Goal: Task Accomplishment & Management: Complete application form

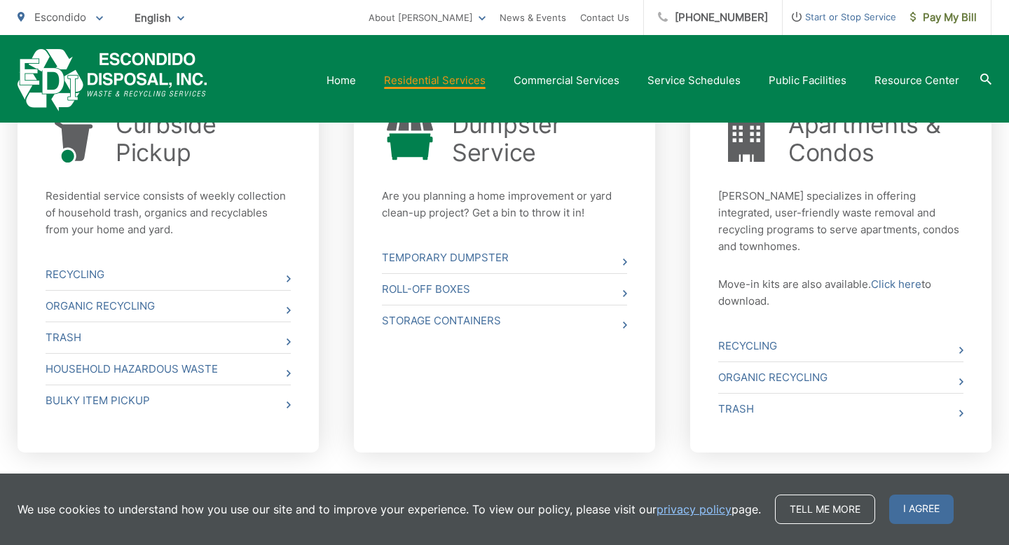
scroll to position [561, 0]
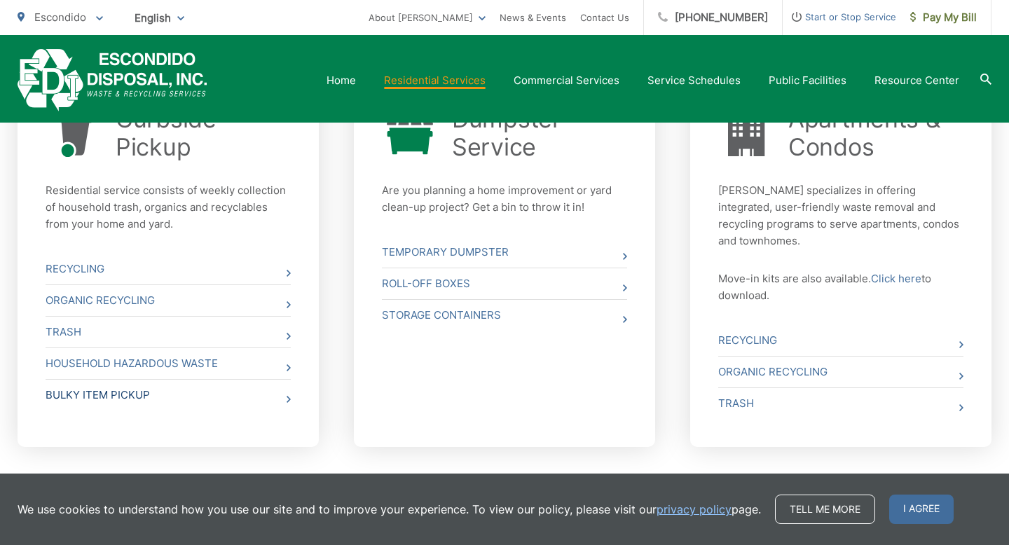
click at [125, 392] on link "Bulky Item Pickup" at bounding box center [168, 395] width 245 height 31
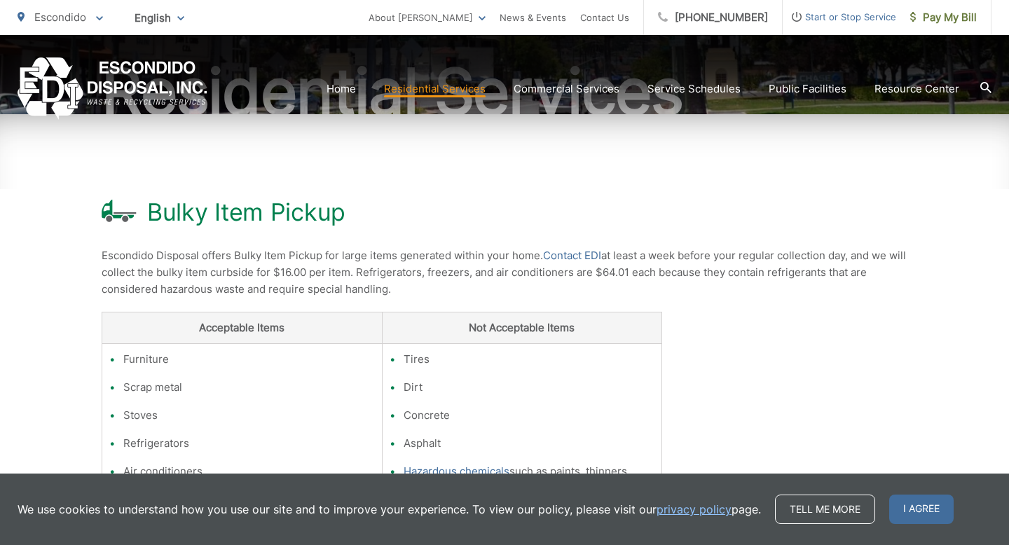
scroll to position [175, 0]
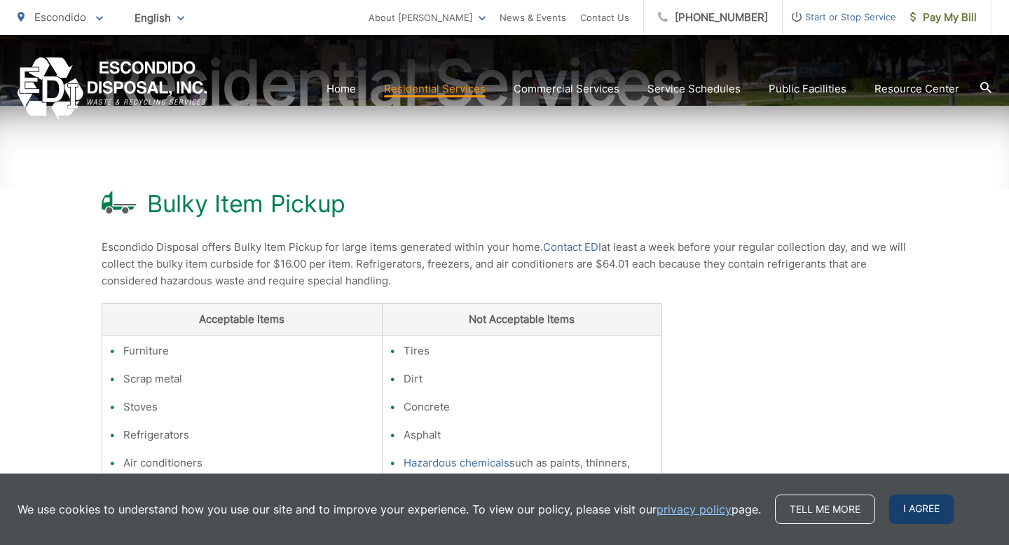
click at [920, 521] on span "I agree" at bounding box center [921, 509] width 64 height 29
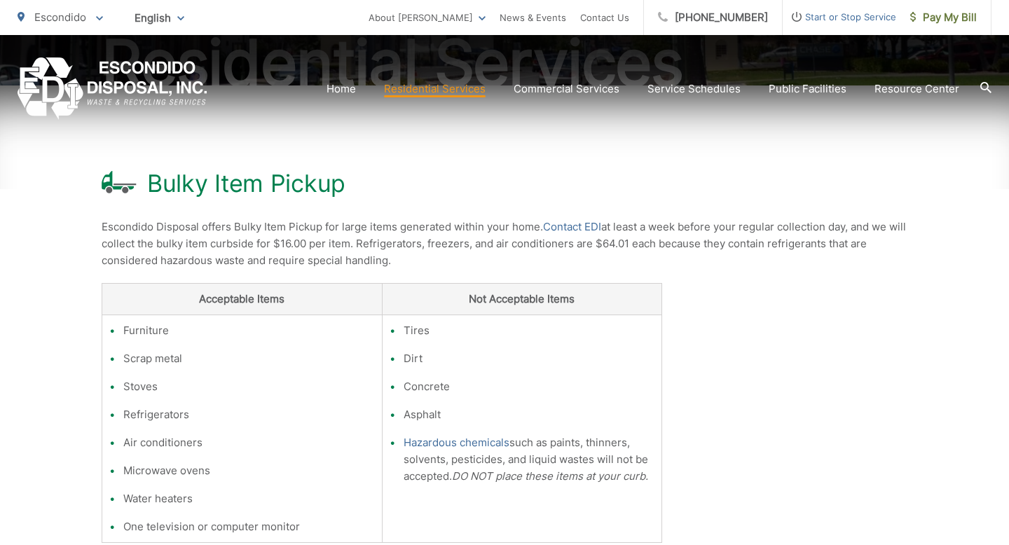
scroll to position [199, 0]
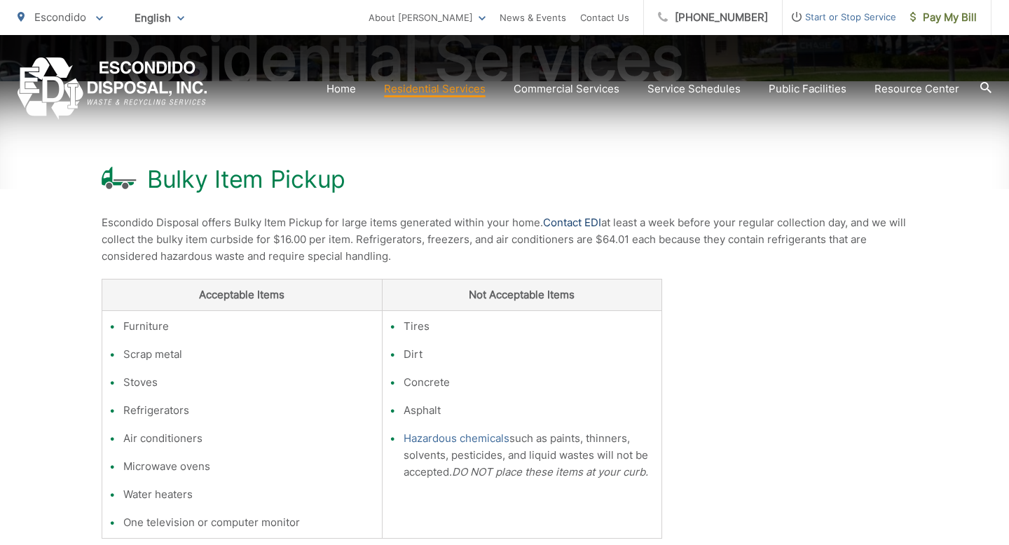
click at [589, 224] on link "Contact EDI" at bounding box center [572, 222] width 58 height 17
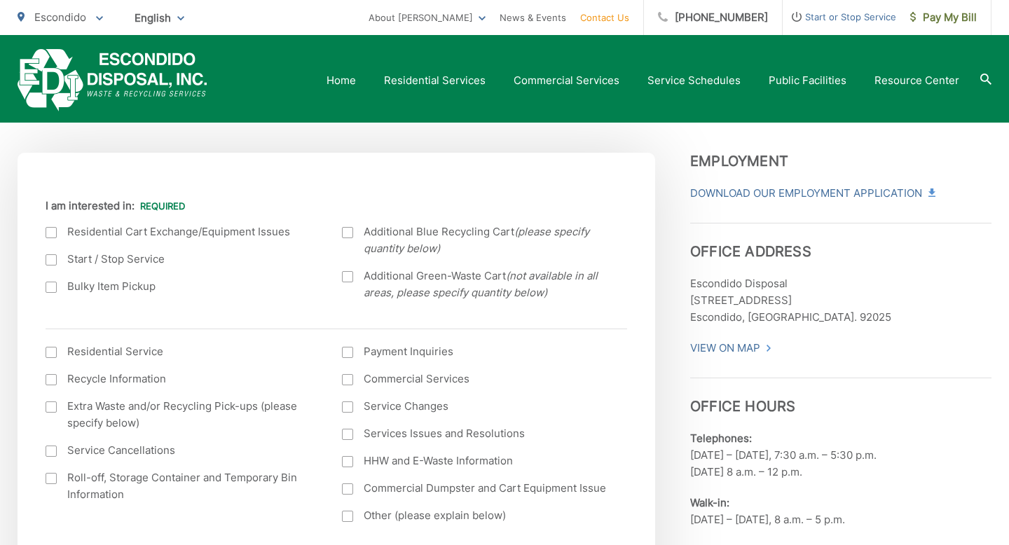
scroll to position [362, 0]
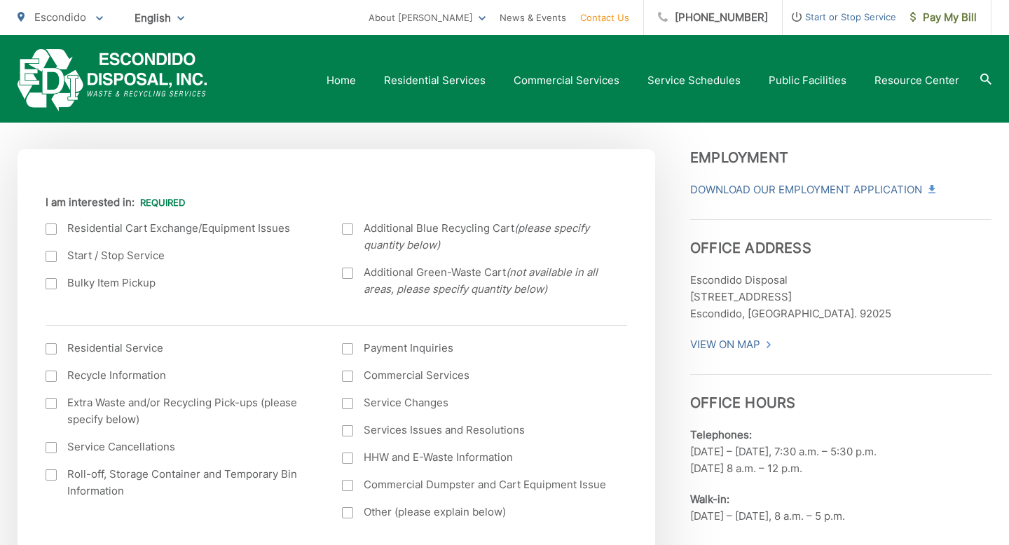
click at [53, 287] on div at bounding box center [51, 283] width 11 height 11
click at [0, 0] on input "Bulky Item Pickup" at bounding box center [0, 0] width 0 height 0
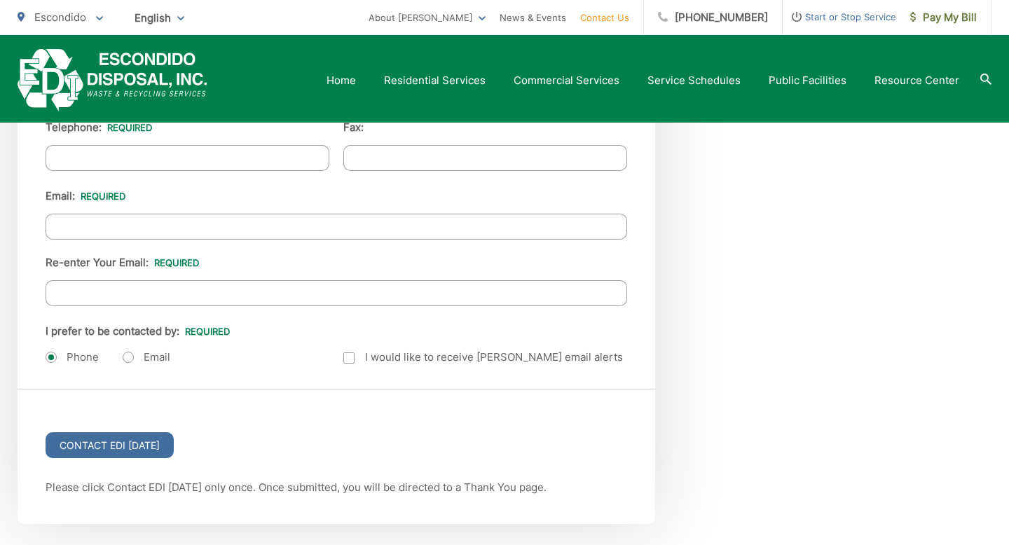
scroll to position [1646, 0]
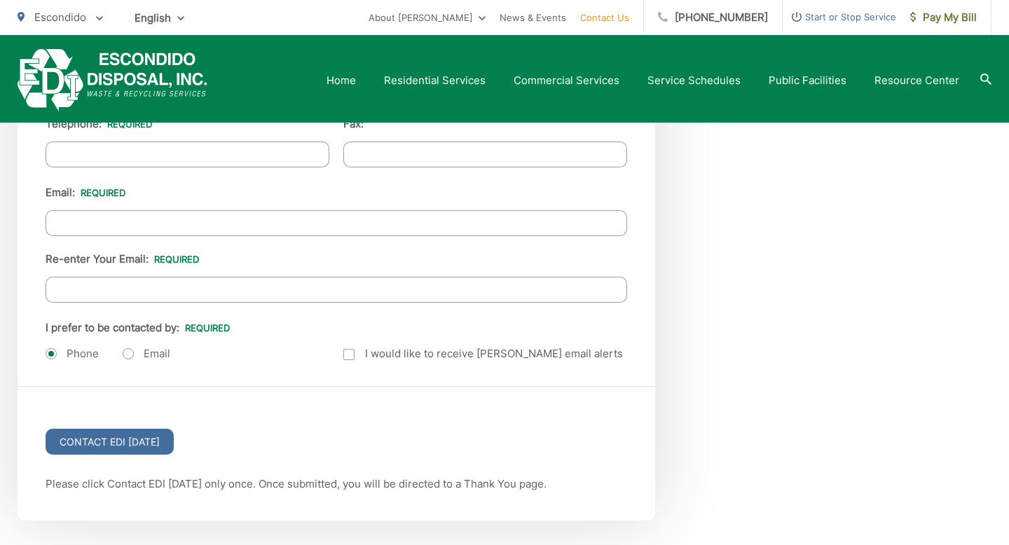
click at [132, 350] on label "Email" at bounding box center [147, 354] width 48 height 14
radio input "true"
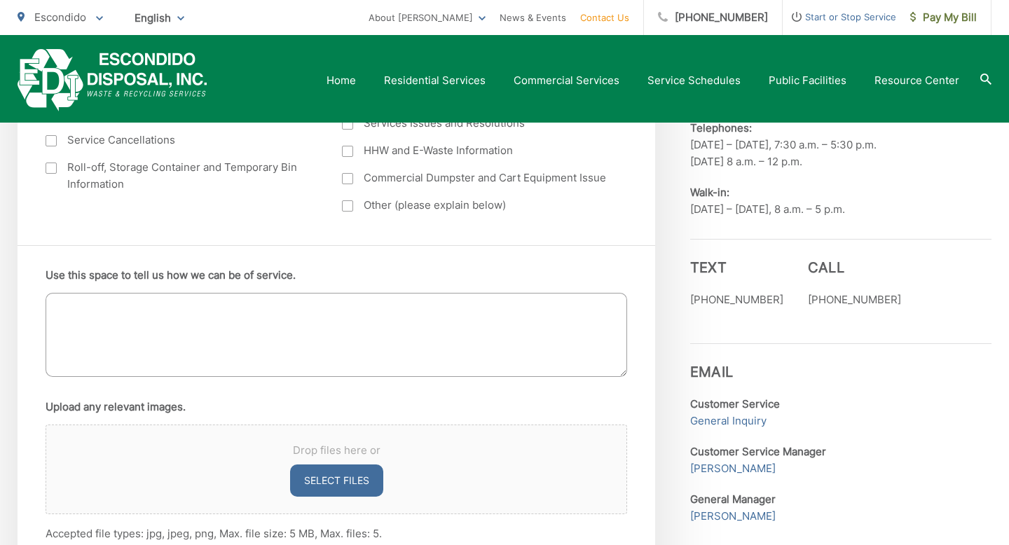
scroll to position [671, 0]
click at [163, 325] on textarea "Use this space to tell us how we can be of service." at bounding box center [337, 333] width 582 height 84
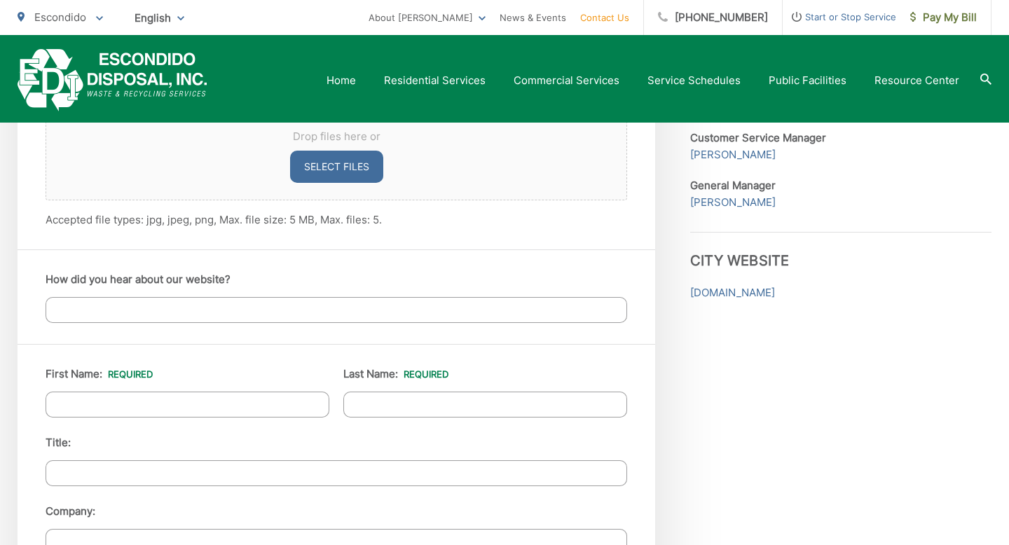
scroll to position [977, 0]
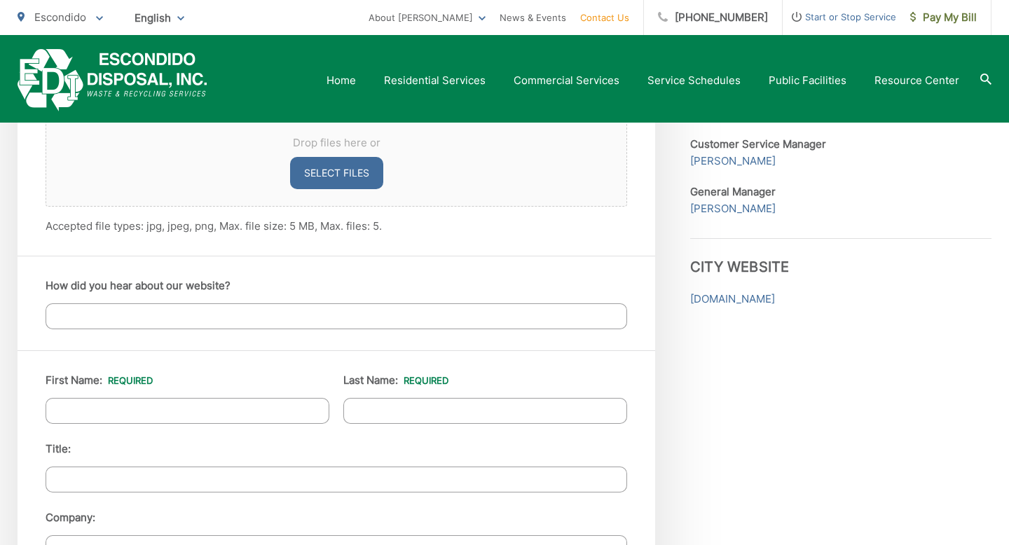
type textarea "Hi, I'd like to request pick up of a broken dishwasher during my regular trash …"
click at [198, 416] on input "First Name: *" at bounding box center [188, 411] width 284 height 26
type input "Heidi"
type input "Van Ee"
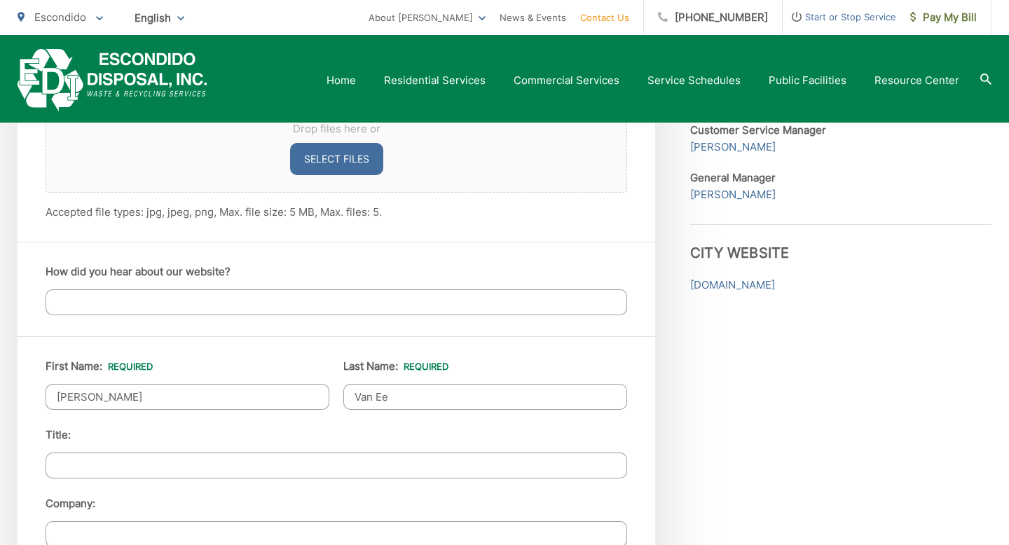
scroll to position [1320, 0]
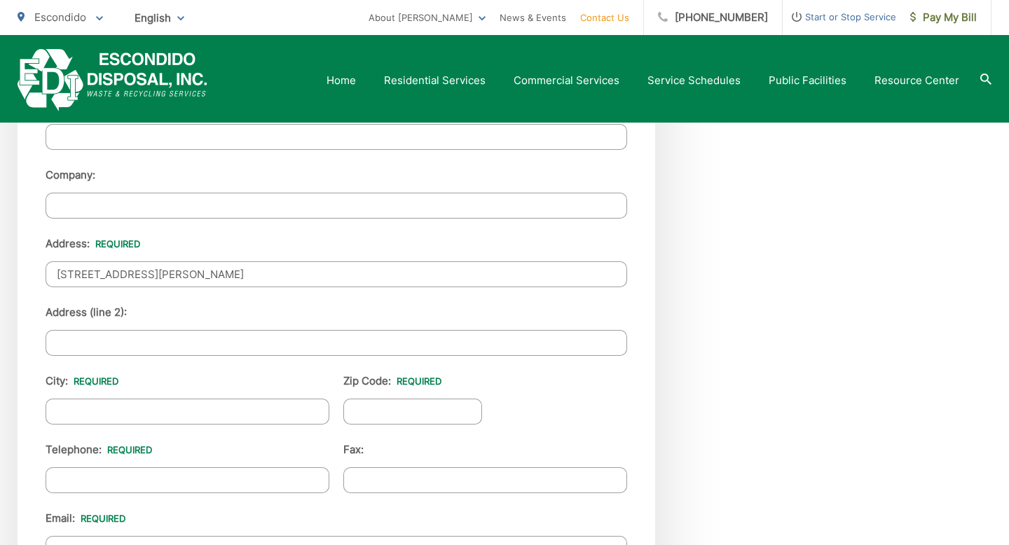
type input "2364 Douglaston Glen"
type input "Escondido"
type input "C"
type input "92026"
type input "(760) 646-6024"
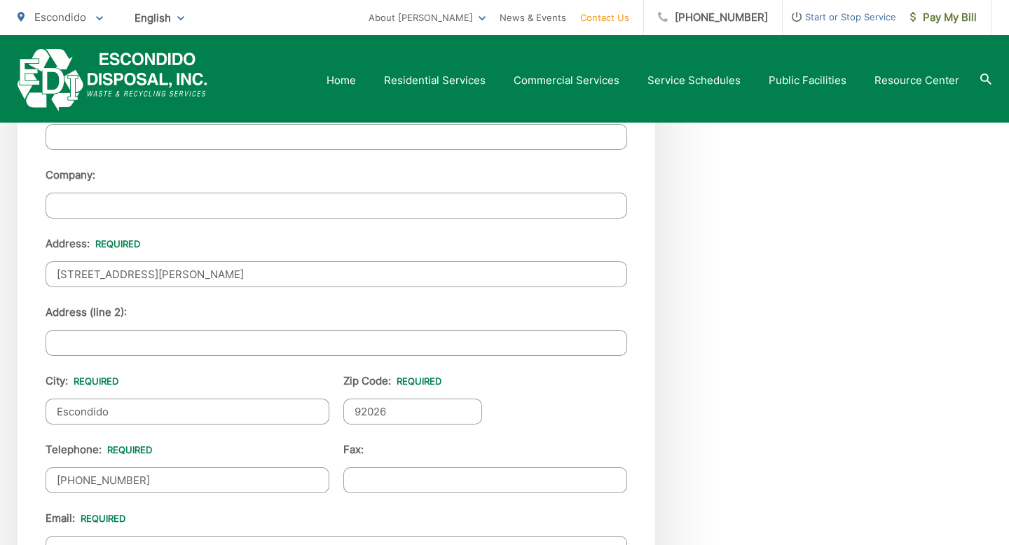
type input "(___) ___-____"
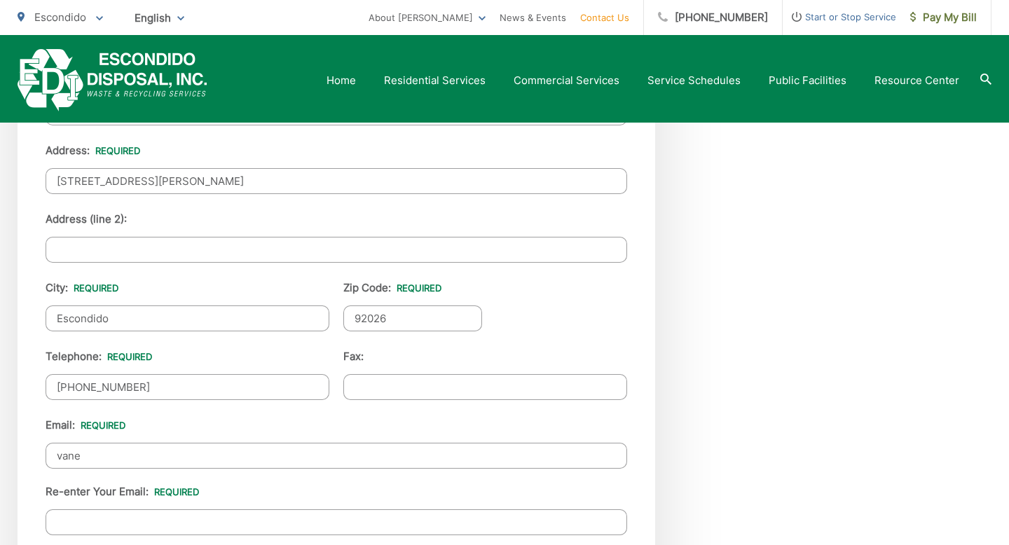
scroll to position [1414, 0]
type input "vaneejh@hotmail.com"
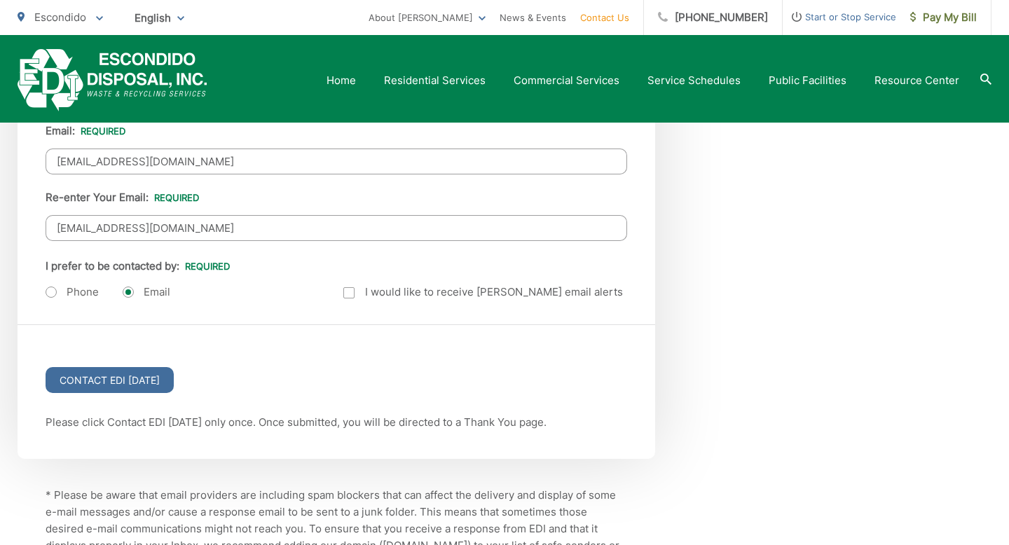
scroll to position [1715, 0]
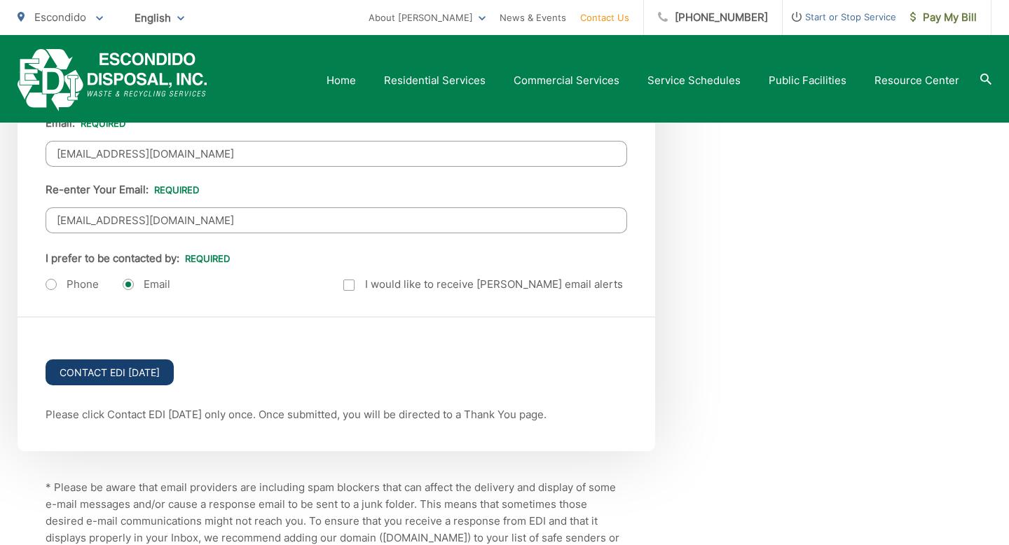
type input "vaneejh@hotmail.com"
click at [128, 371] on input "Contact EDI Today" at bounding box center [110, 373] width 128 height 26
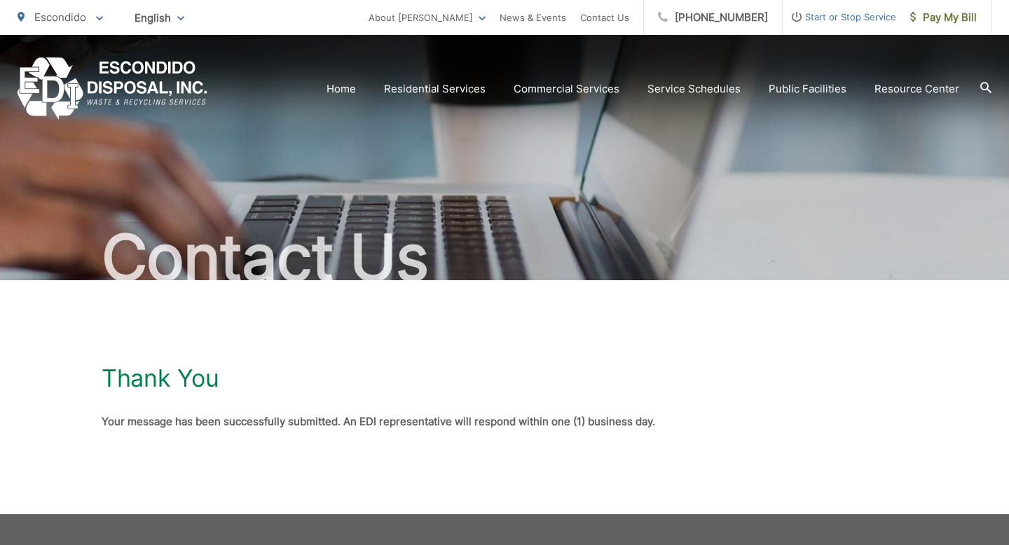
scroll to position [56, 0]
